Goal: Task Accomplishment & Management: Complete application form

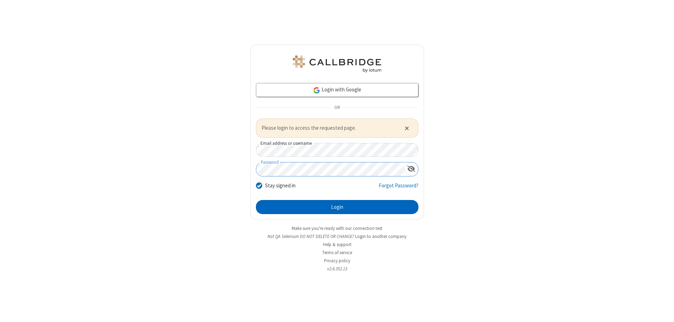
click at [337, 206] on button "Login" at bounding box center [337, 207] width 163 height 14
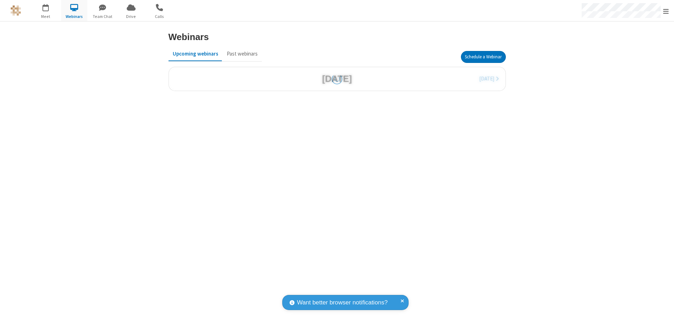
click at [483, 57] on button "Schedule a Webinar" at bounding box center [483, 57] width 45 height 12
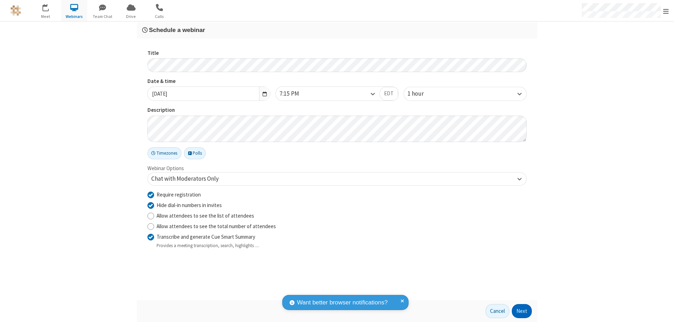
click at [522, 311] on button "Next" at bounding box center [522, 311] width 20 height 14
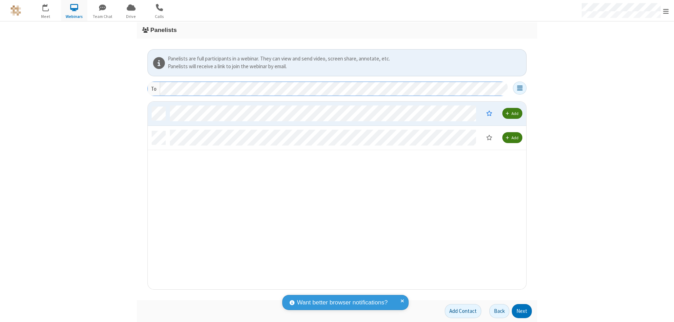
scroll to position [182, 373]
click at [522, 311] on button "Next" at bounding box center [522, 311] width 20 height 14
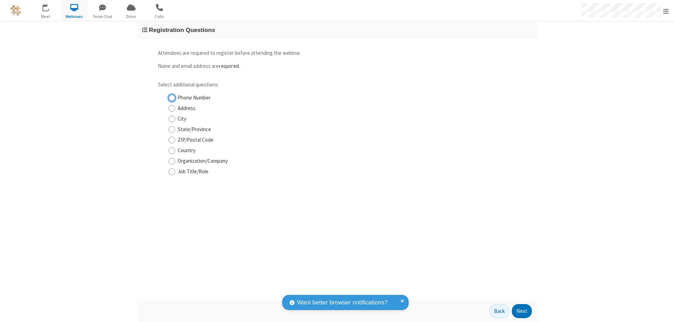
click at [172, 98] on input "Phone Number" at bounding box center [172, 97] width 7 height 7
checkbox input "true"
click at [522, 311] on button "Next" at bounding box center [522, 311] width 20 height 14
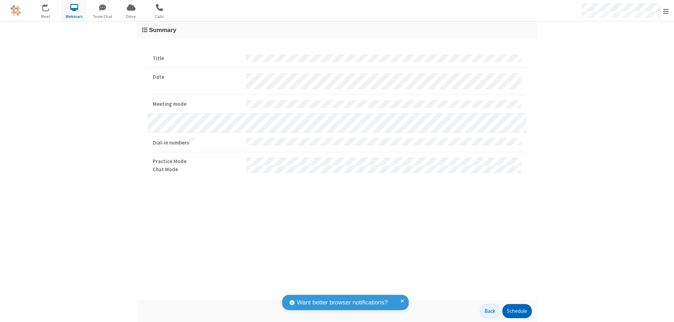
click at [517, 311] on button "Schedule" at bounding box center [516, 311] width 29 height 14
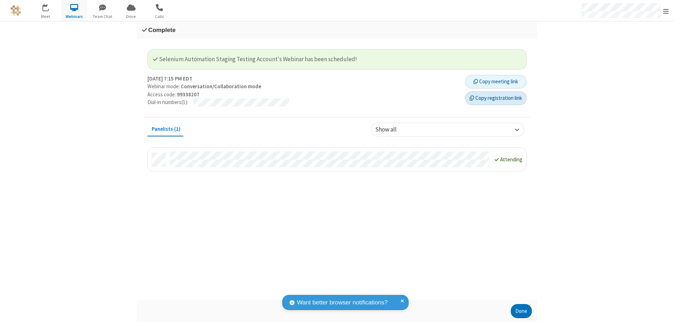
click at [496, 98] on button "Copy registration link" at bounding box center [495, 98] width 61 height 14
click at [521, 311] on button "Done" at bounding box center [521, 311] width 21 height 14
